Goal: Task Accomplishment & Management: Use online tool/utility

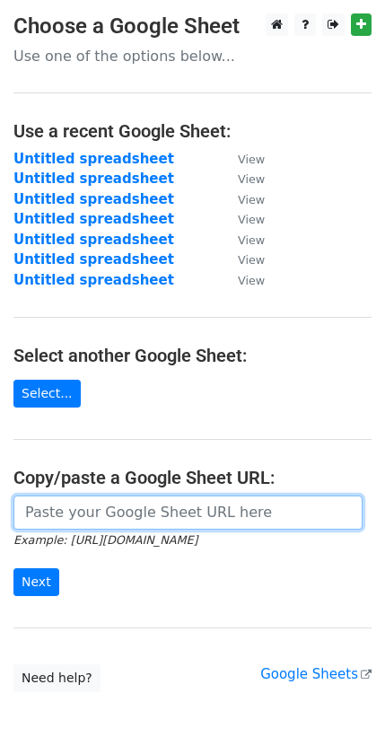
click at [146, 510] on input "url" at bounding box center [187, 513] width 349 height 34
paste input "https://docs.google.com/spreadsheets/d/1HfGTBmjkISo9iDa1Dw65VQ2Ci52jGHoHhVYIZKn…"
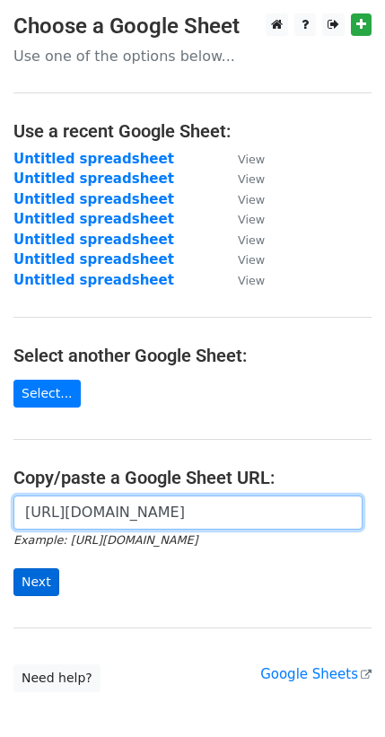
type input "https://docs.google.com/spreadsheets/d/1HfGTBmjkISo9iDa1Dw65VQ2Ci52jGHoHhVYIZKn…"
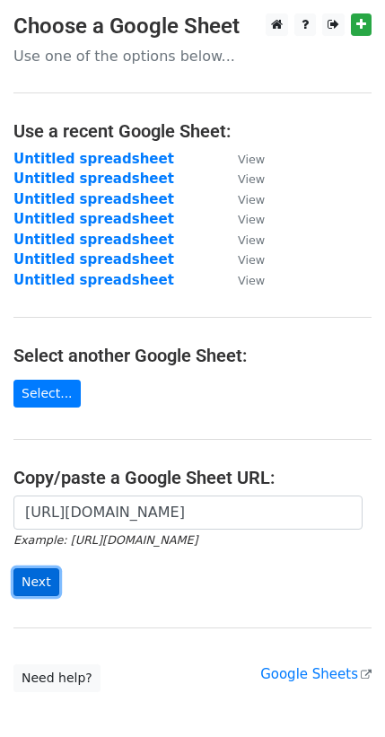
click at [41, 573] on input "Next" at bounding box center [36, 583] width 46 height 28
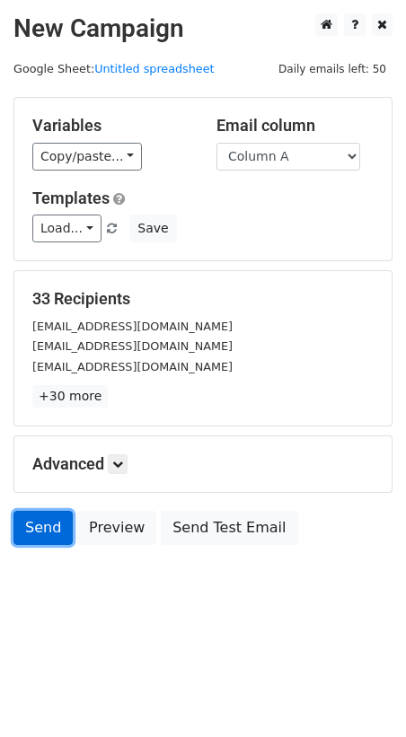
click at [31, 525] on link "Send" at bounding box center [42, 528] width 59 height 34
